Goal: Navigation & Orientation: Find specific page/section

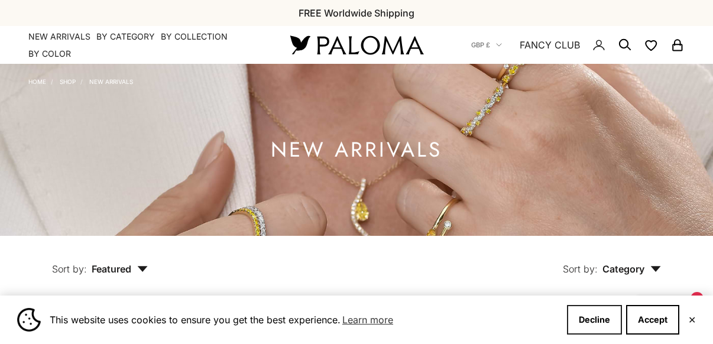
click at [593, 327] on button "Decline" at bounding box center [594, 320] width 55 height 30
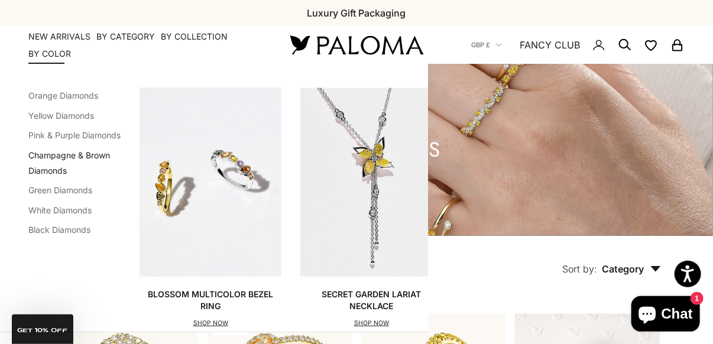
click at [90, 157] on link "Champagne & Brown Diamonds" at bounding box center [69, 162] width 82 height 25
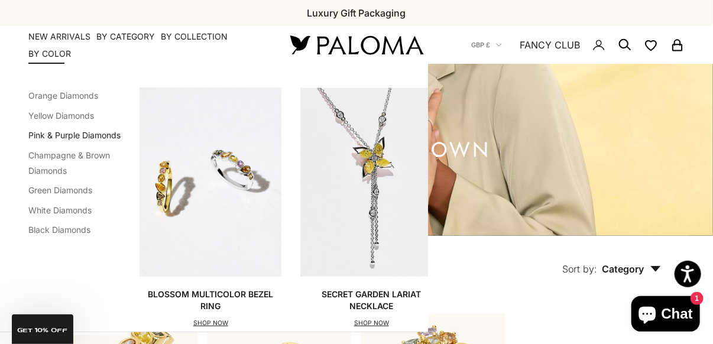
click at [73, 134] on link "Pink & Purple Diamonds" at bounding box center [74, 135] width 92 height 10
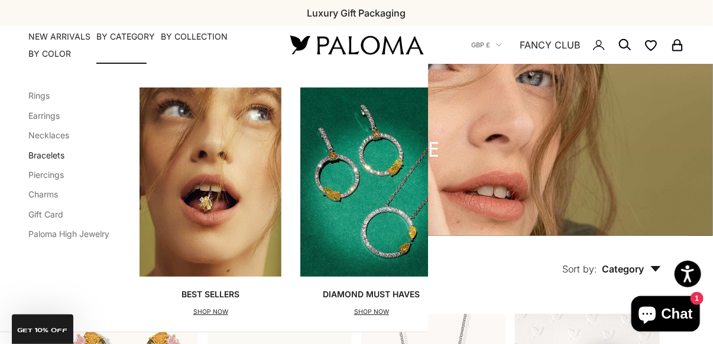
click at [59, 155] on link "Bracelets" at bounding box center [46, 155] width 36 height 10
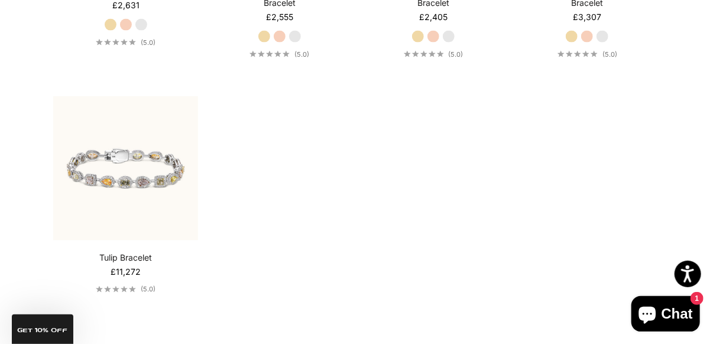
scroll to position [795, 0]
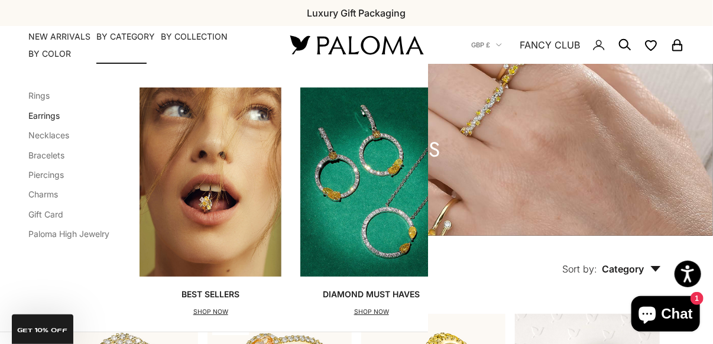
click at [52, 116] on link "Earrings" at bounding box center [43, 115] width 31 height 10
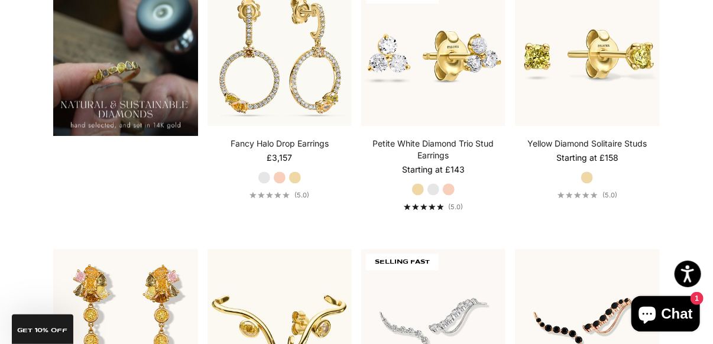
scroll to position [795, 0]
